Goal: Information Seeking & Learning: Learn about a topic

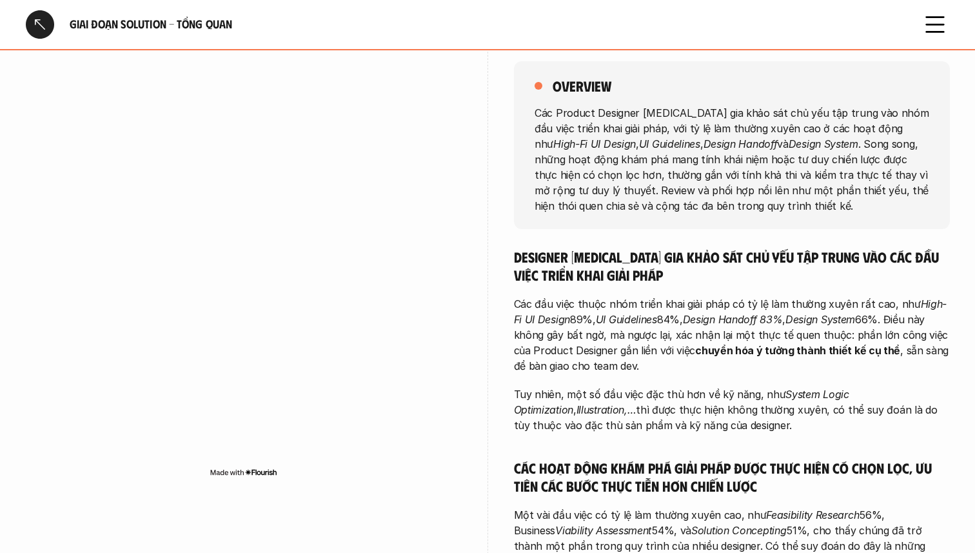
scroll to position [148, 0]
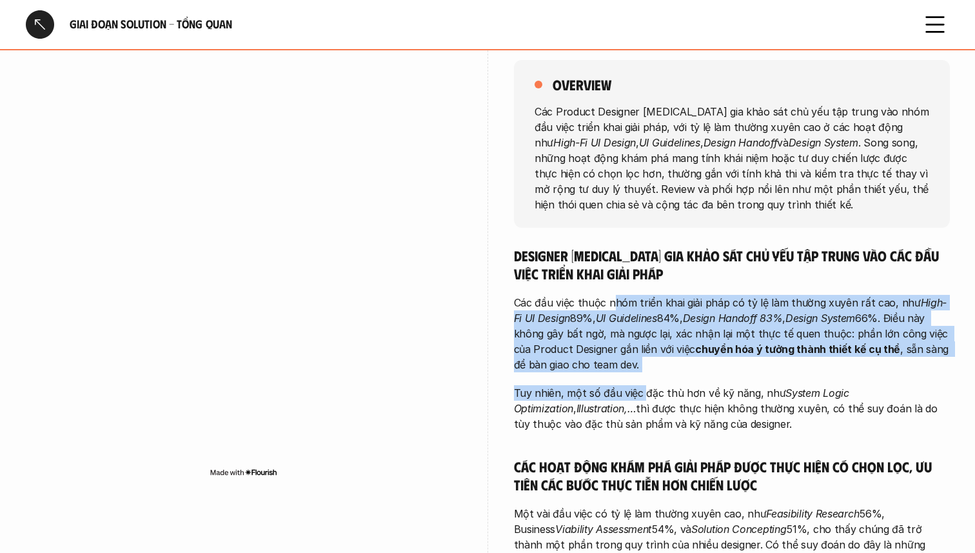
drag, startPoint x: 610, startPoint y: 299, endPoint x: 643, endPoint y: 391, distance: 97.3
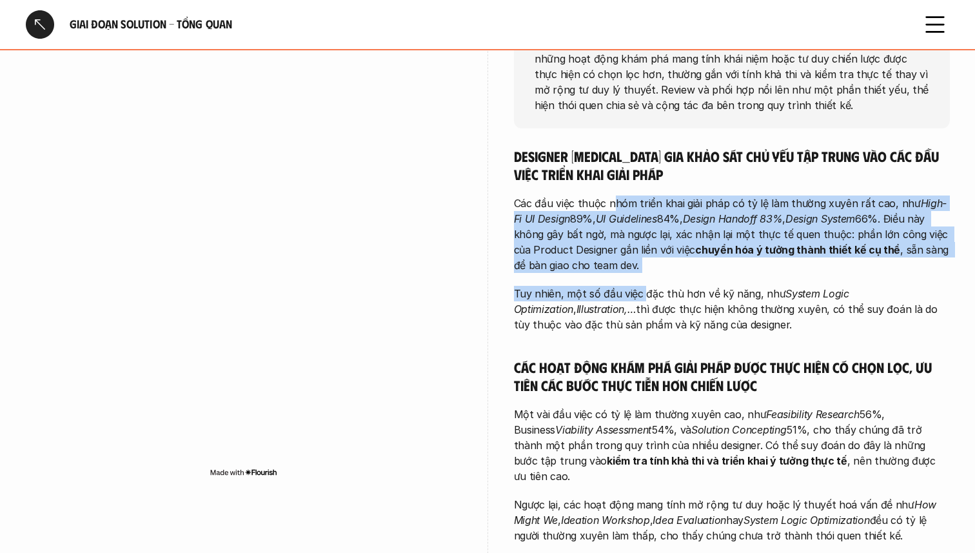
scroll to position [255, 0]
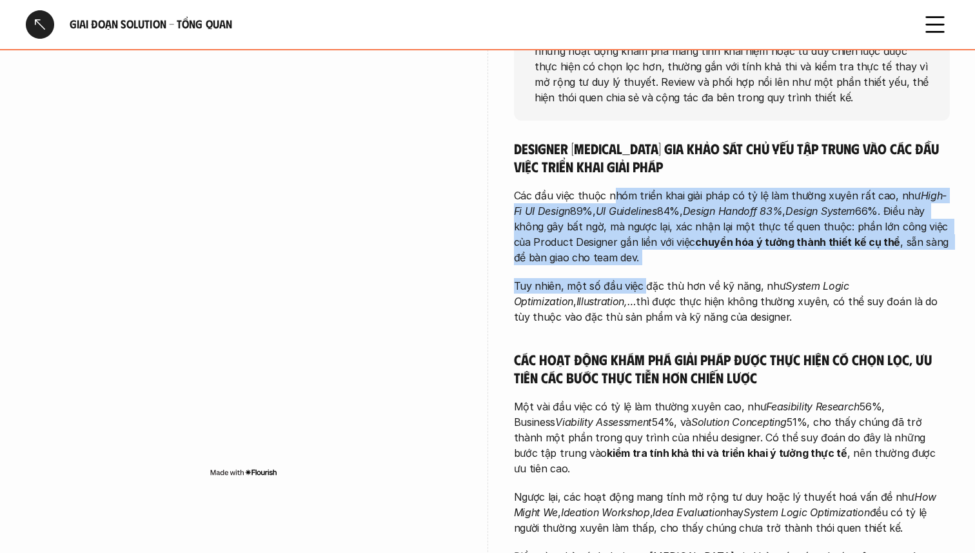
click at [653, 259] on p "Các đầu việc thuộc nhóm triển khai giải pháp có tỷ lệ làm thường xuyên rất cao,…" at bounding box center [732, 226] width 436 height 77
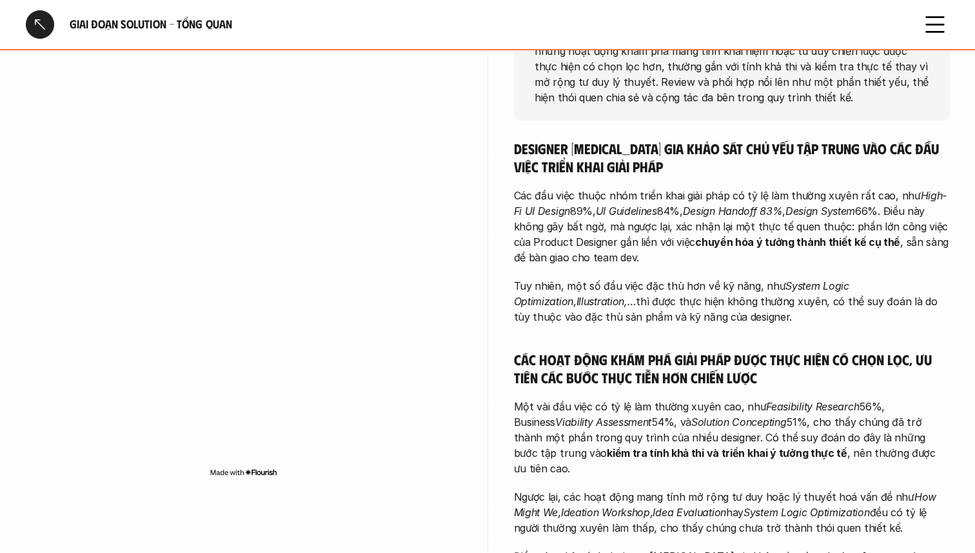
drag, startPoint x: 657, startPoint y: 286, endPoint x: 686, endPoint y: 325, distance: 47.9
click at [686, 325] on div "Designer [MEDICAL_DATA] gia khảo sát chủ yếu tập trung vào các đầu việc triển k…" at bounding box center [732, 471] width 436 height 664
click at [703, 343] on div "Designer [MEDICAL_DATA] gia khảo sát chủ yếu tập trung vào các đầu việc triển k…" at bounding box center [732, 471] width 436 height 664
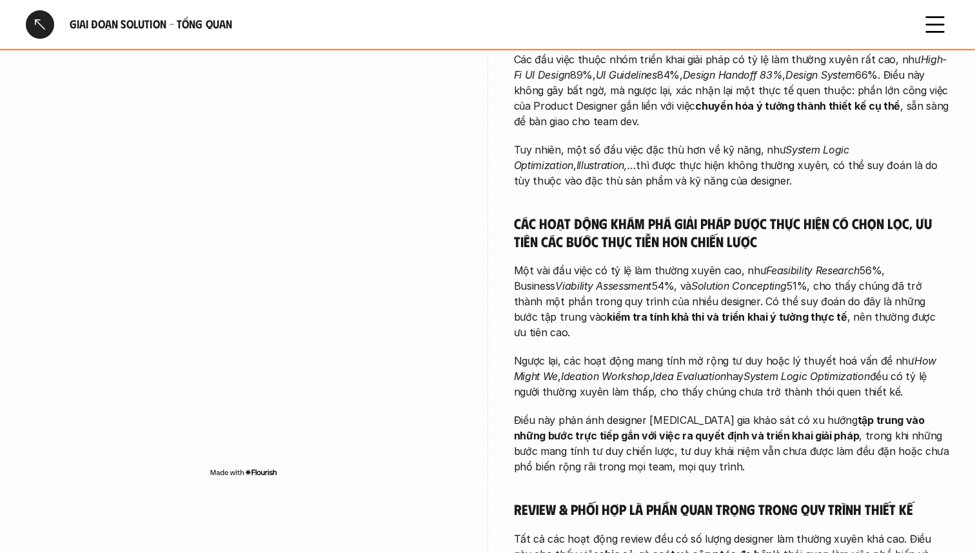
scroll to position [456, 0]
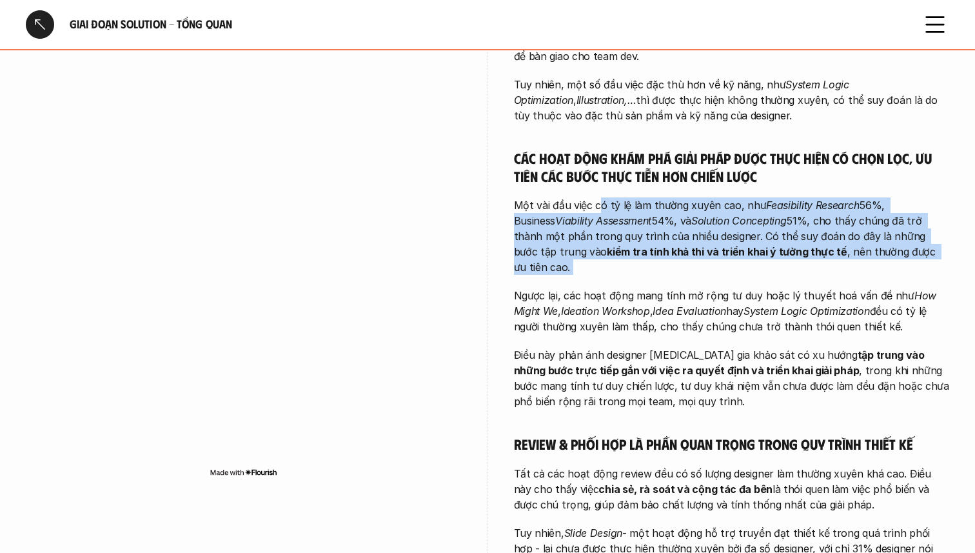
drag, startPoint x: 600, startPoint y: 202, endPoint x: 652, endPoint y: 271, distance: 86.6
click at [652, 271] on div "Designer [MEDICAL_DATA] gia khảo sát chủ yếu tập trung vào các đầu việc triển k…" at bounding box center [732, 270] width 436 height 664
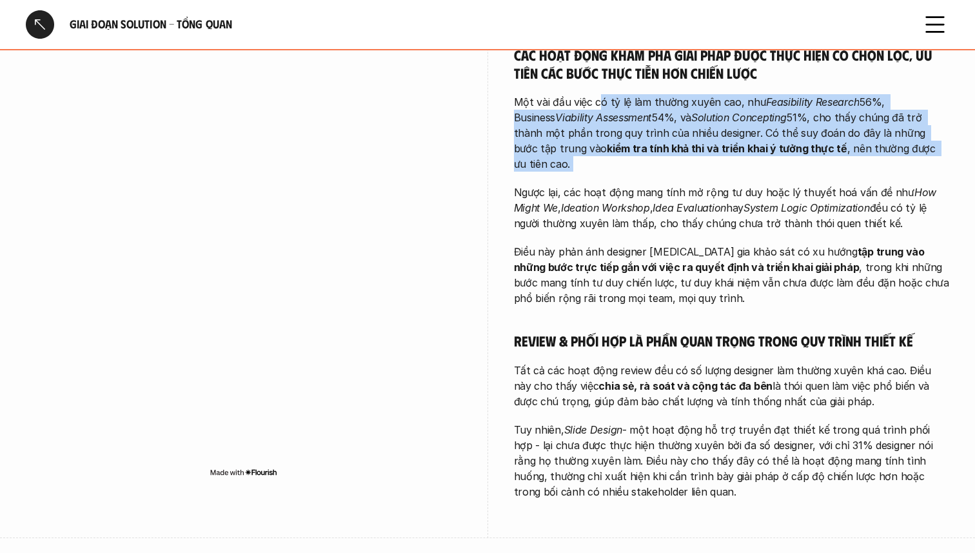
scroll to position [508, 0]
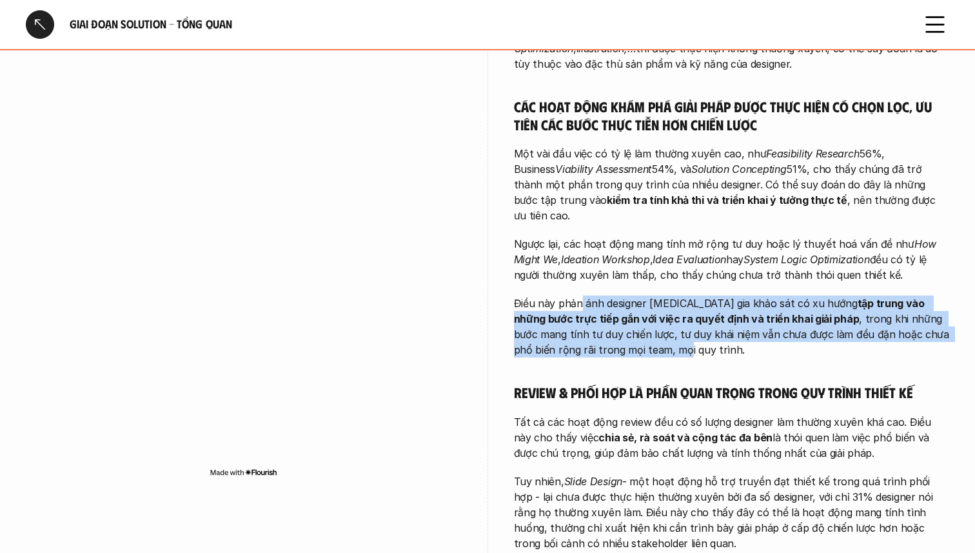
drag, startPoint x: 580, startPoint y: 292, endPoint x: 605, endPoint y: 339, distance: 54.0
click at [605, 339] on p "Điều này phản ánh designer [MEDICAL_DATA] gia khảo sát có xu hướng tập trung và…" at bounding box center [732, 326] width 436 height 62
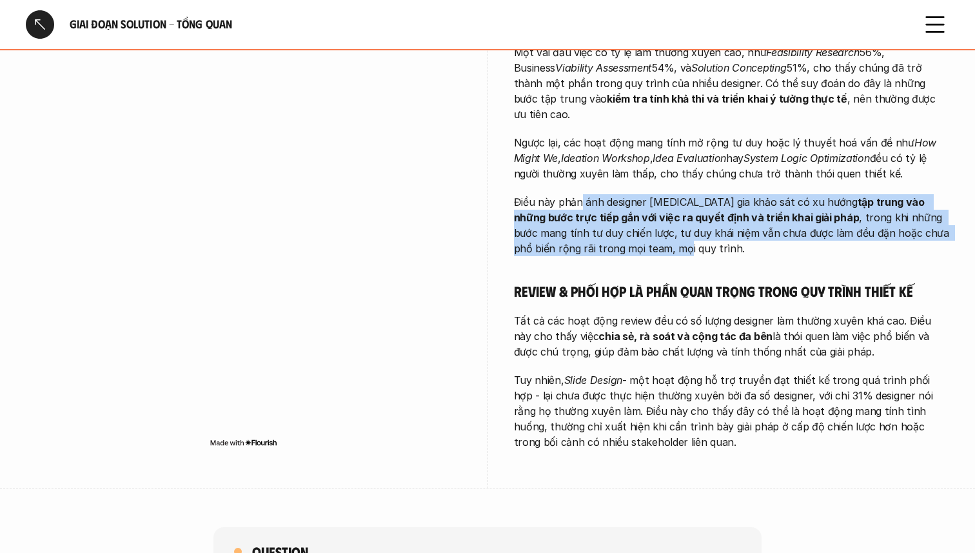
scroll to position [610, 0]
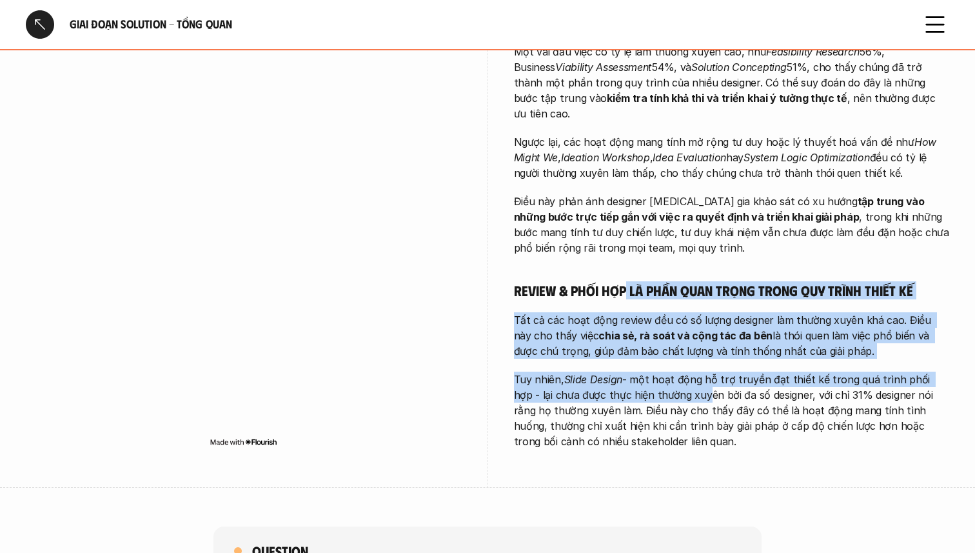
drag, startPoint x: 626, startPoint y: 276, endPoint x: 670, endPoint y: 375, distance: 108.0
click at [670, 375] on div "Designer [MEDICAL_DATA] gia khảo sát chủ yếu tập trung vào các đầu việc triển k…" at bounding box center [732, 117] width 436 height 664
click at [679, 401] on p "Tuy nhiên, Slide Design - một hoạt động hỗ trợ truyền đạt thiết kế trong quá tr…" at bounding box center [732, 410] width 436 height 77
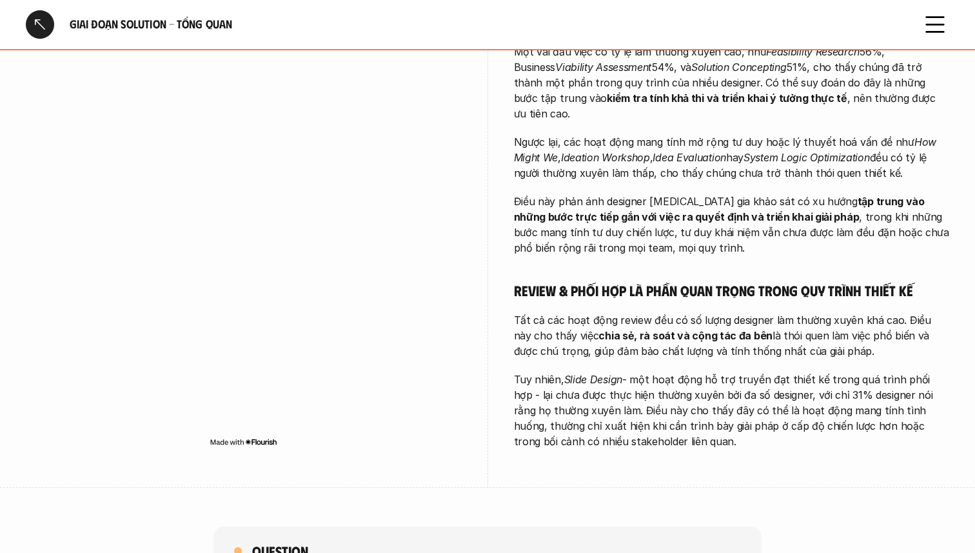
drag, startPoint x: 673, startPoint y: 425, endPoint x: 637, endPoint y: 310, distance: 119.6
click at [637, 310] on div "Designer [MEDICAL_DATA] gia khảo sát chủ yếu tập trung vào các đầu việc triển k…" at bounding box center [732, 117] width 436 height 664
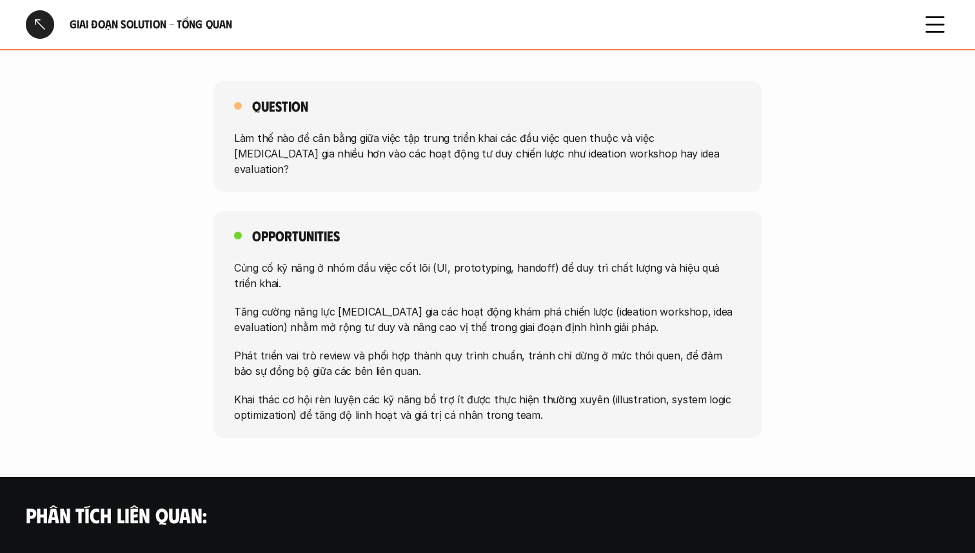
scroll to position [1058, 0]
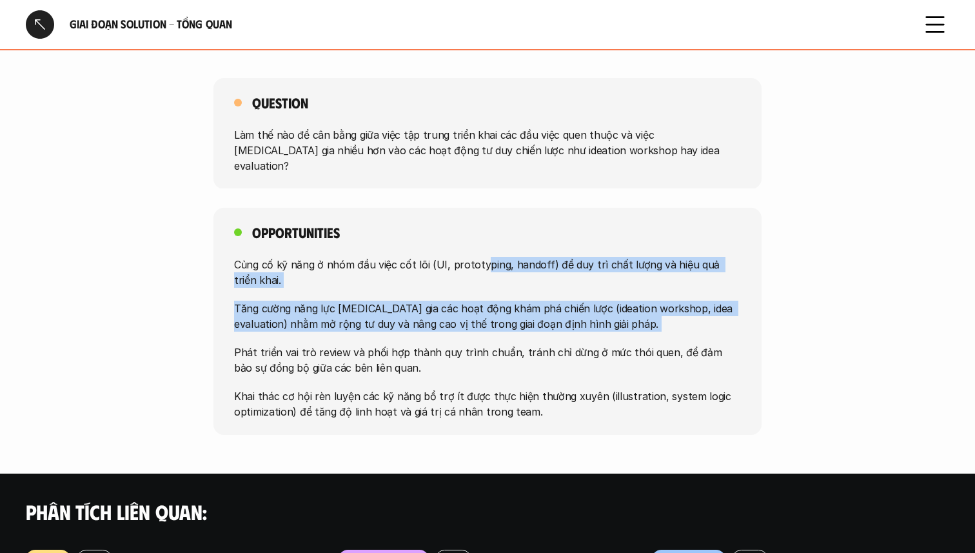
drag, startPoint x: 483, startPoint y: 232, endPoint x: 509, endPoint y: 309, distance: 81.2
click at [509, 309] on div "Củng cố kỹ năng ở nhóm đầu việc cốt lõi (UI, prototyping, handoff) để duy trì c…" at bounding box center [487, 338] width 507 height 163
click at [539, 388] on p "Khai thác cơ hội rèn luyện các kỹ năng bổ trợ ít được thực hiện thường xuyên (i…" at bounding box center [487, 403] width 507 height 31
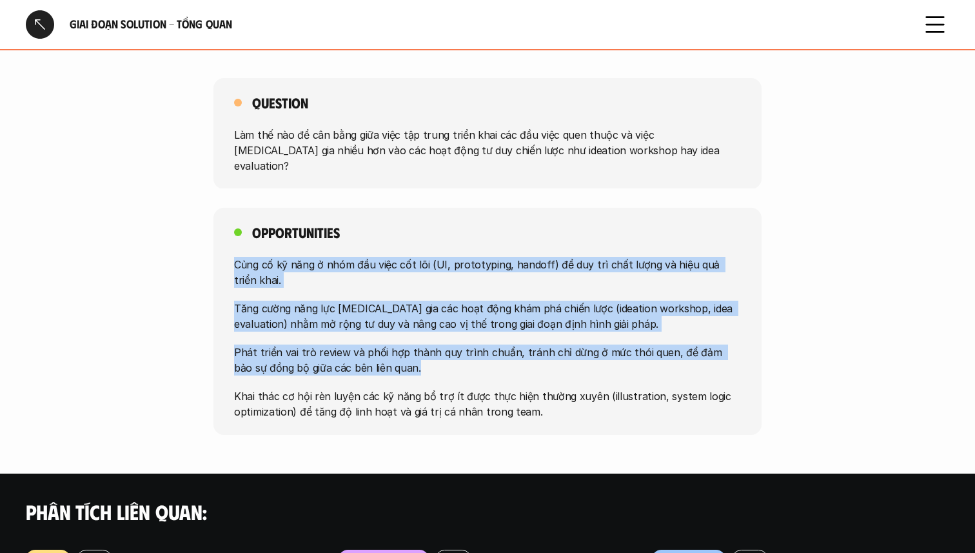
drag, startPoint x: 457, startPoint y: 217, endPoint x: 492, endPoint y: 337, distance: 124.5
click at [492, 337] on div "Opportunities Củng cố kỹ năng ở nhóm đầu việc cốt lõi (UI, prototyping, handoff…" at bounding box center [488, 321] width 548 height 227
click at [501, 388] on p "Khai thác cơ hội rèn luyện các kỹ năng bổ trợ ít được thực hiện thường xuyên (i…" at bounding box center [487, 403] width 507 height 31
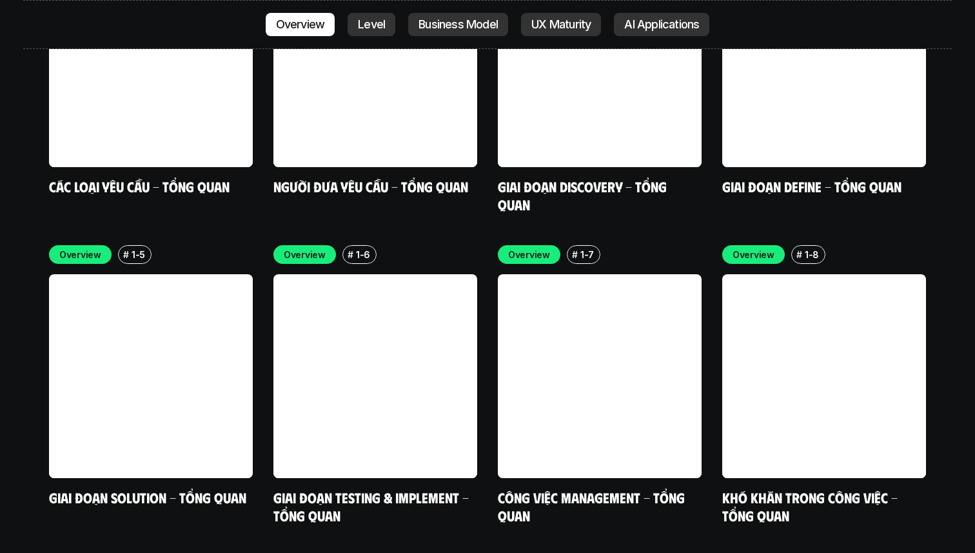
scroll to position [3903, 0]
